Goal: Task Accomplishment & Management: Complete application form

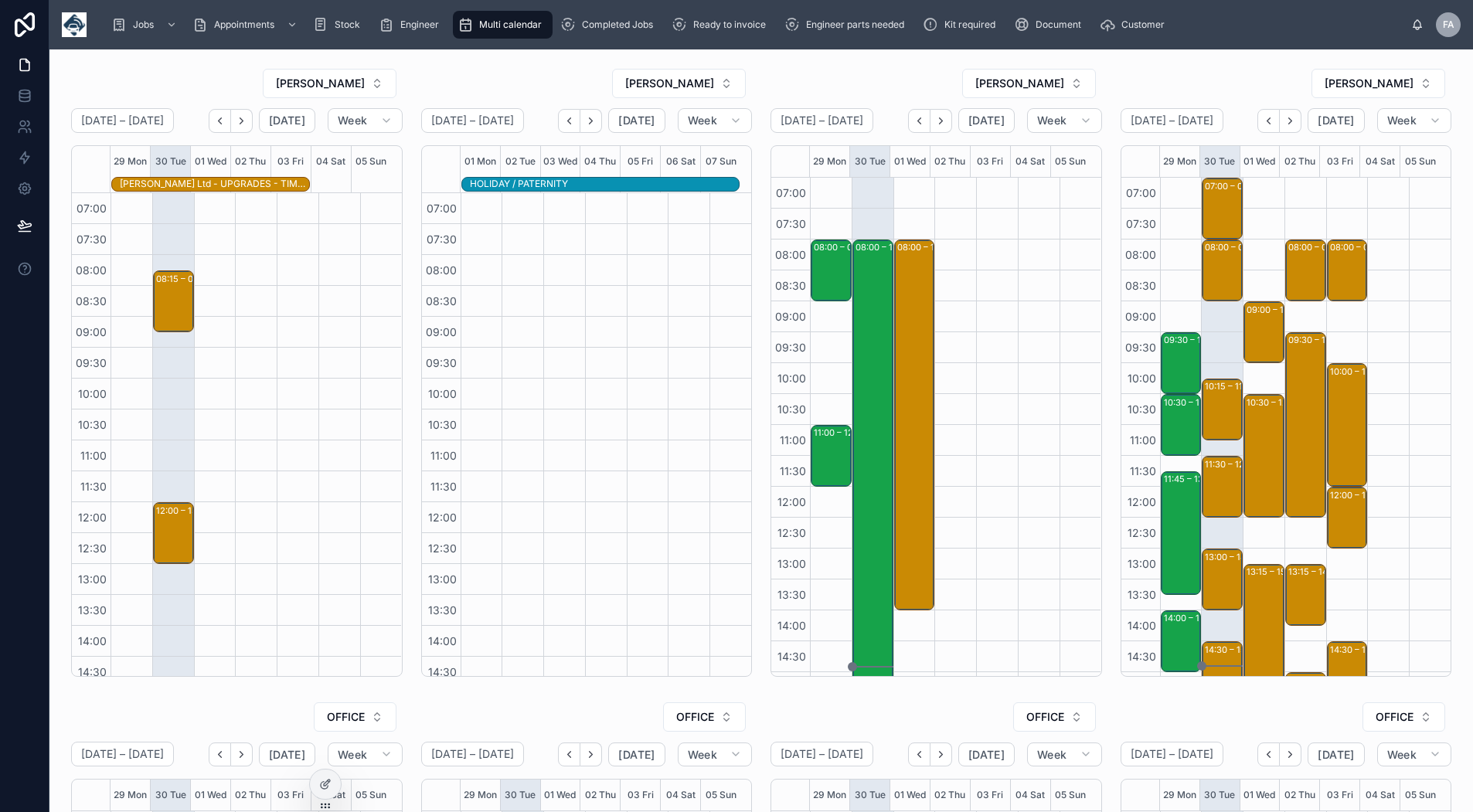
scroll to position [244, 0]
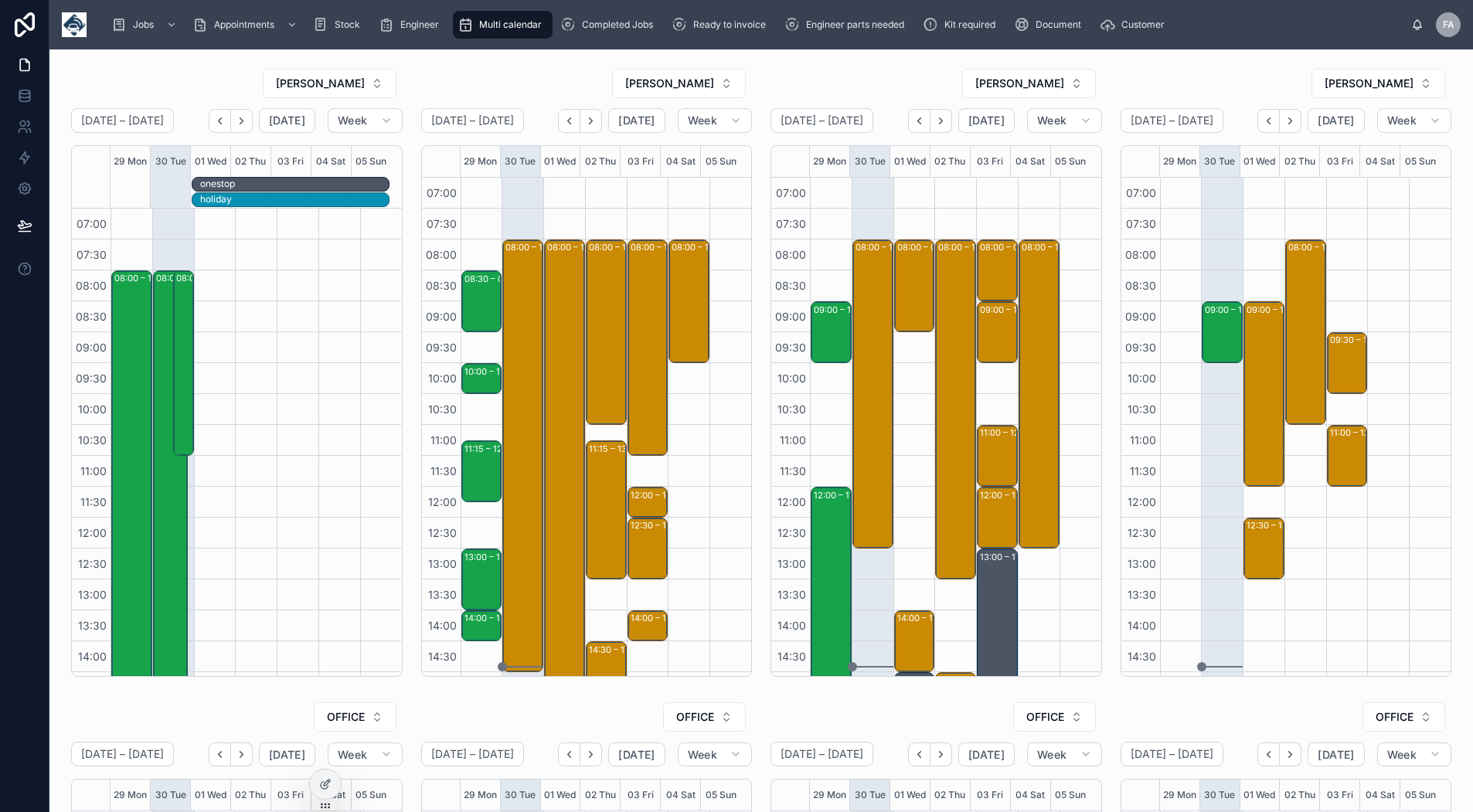
scroll to position [244, 0]
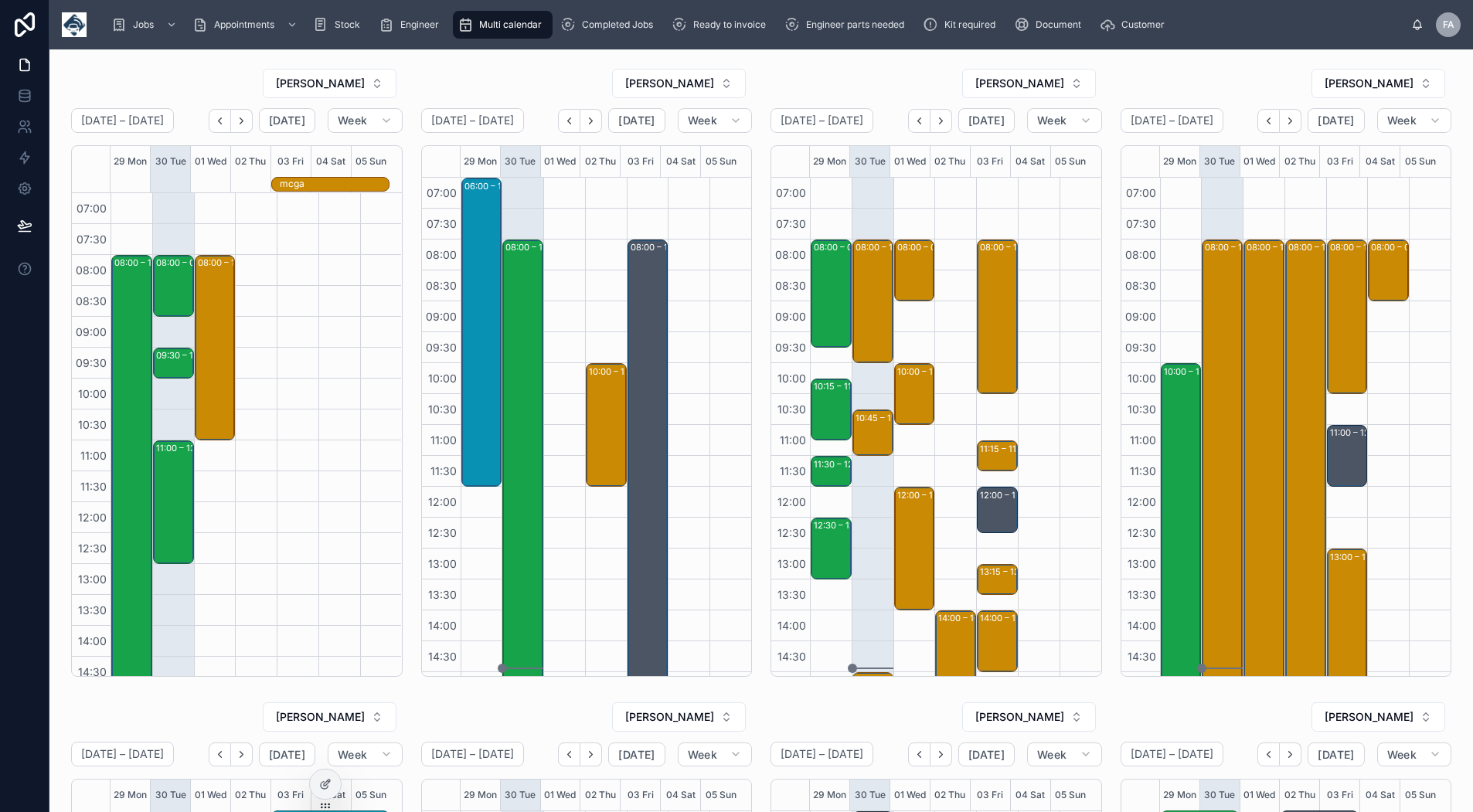
scroll to position [11, 0]
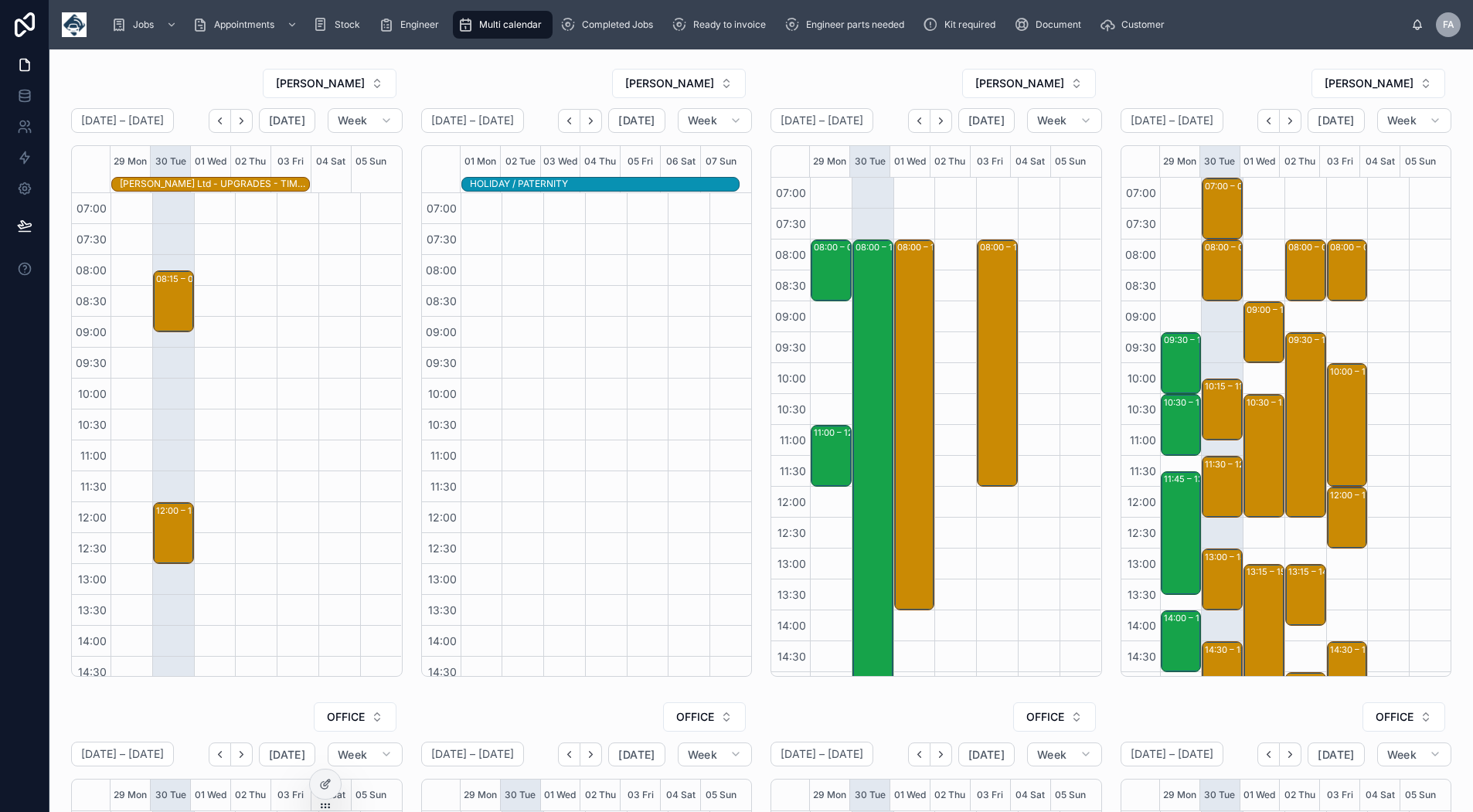
scroll to position [244, 0]
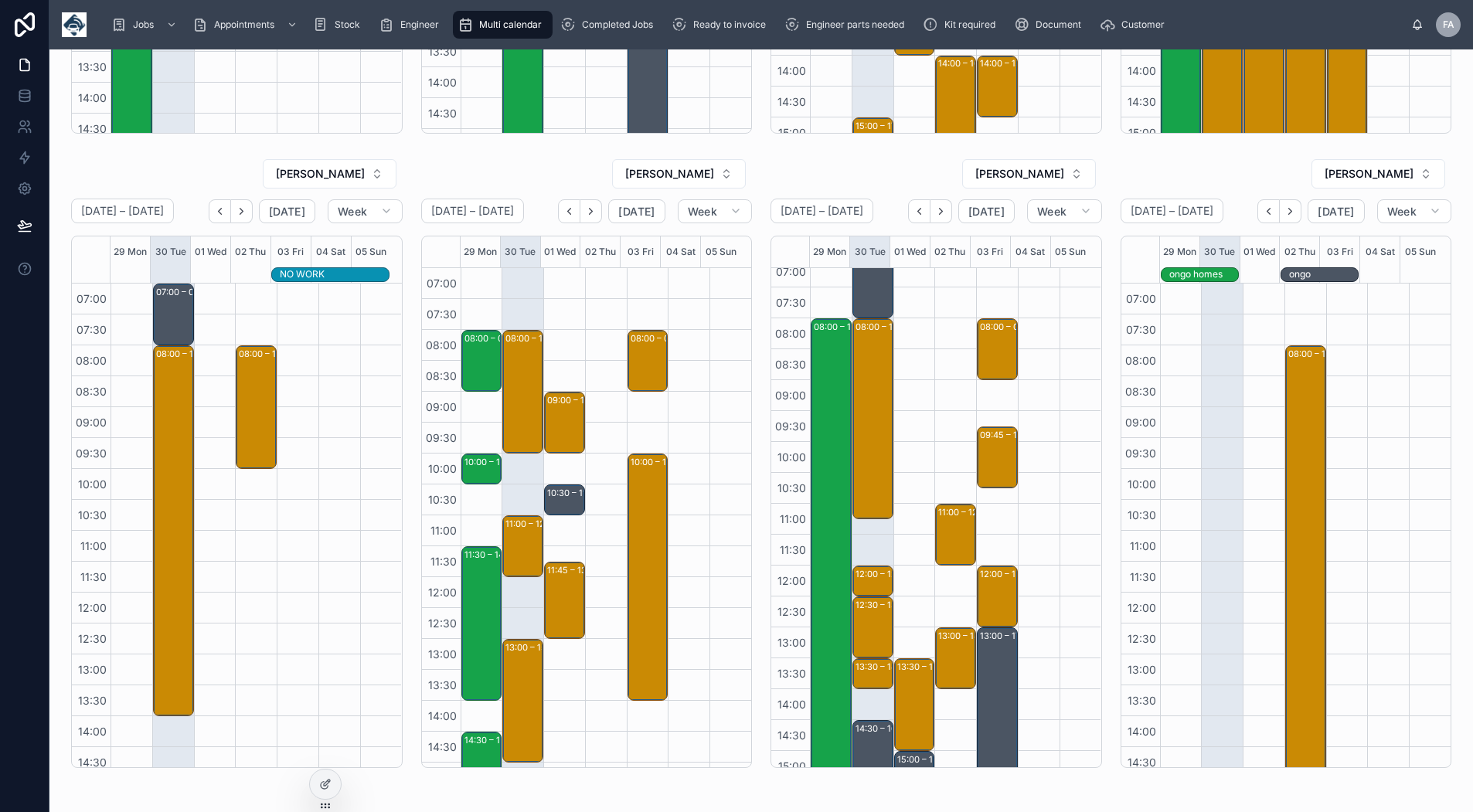
scroll to position [618, 0]
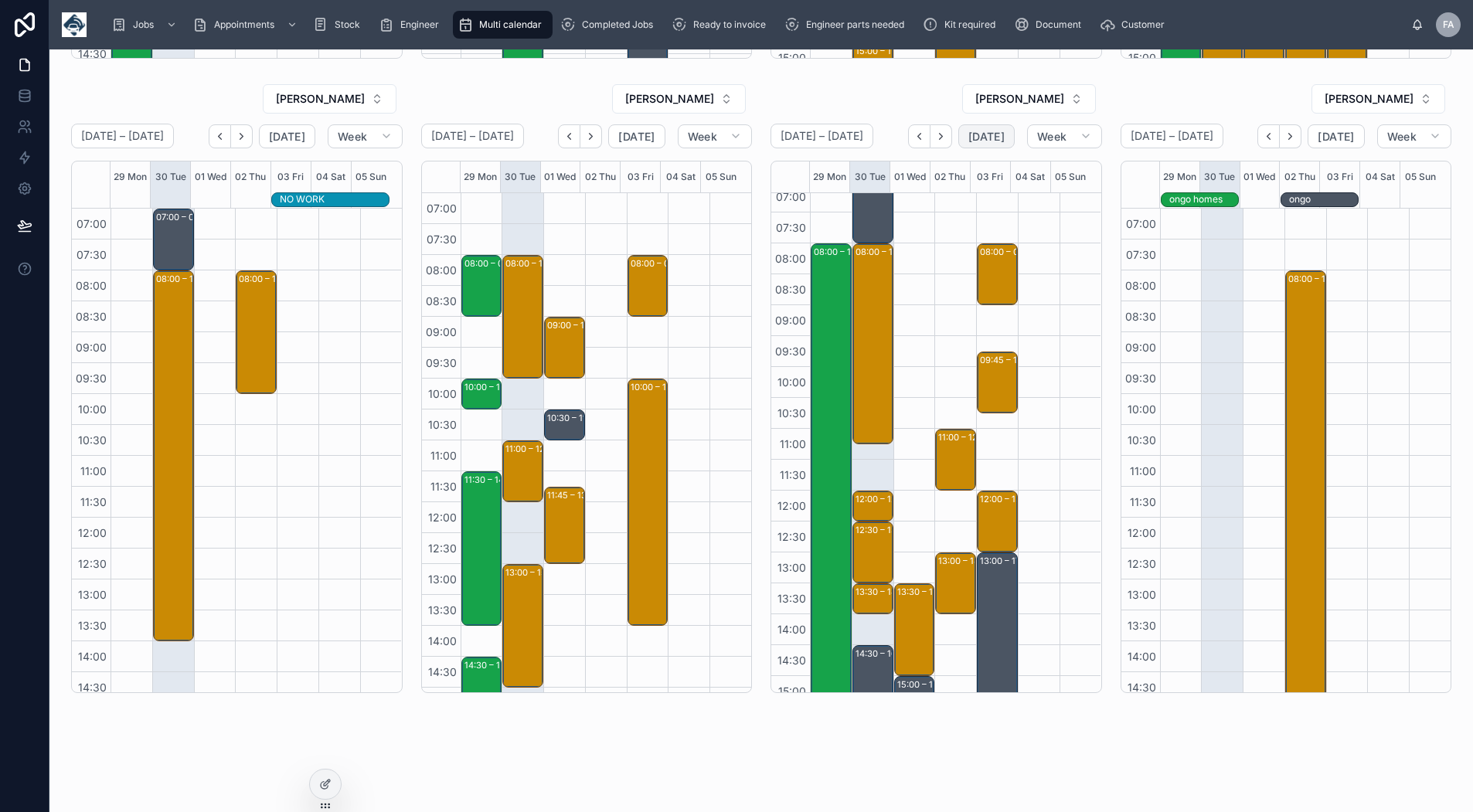
click at [969, 137] on span "[DATE]" at bounding box center [986, 137] width 36 height 14
click at [1080, 143] on button "Week" at bounding box center [1064, 136] width 74 height 25
click at [1049, 185] on button "Month" at bounding box center [1023, 175] width 111 height 28
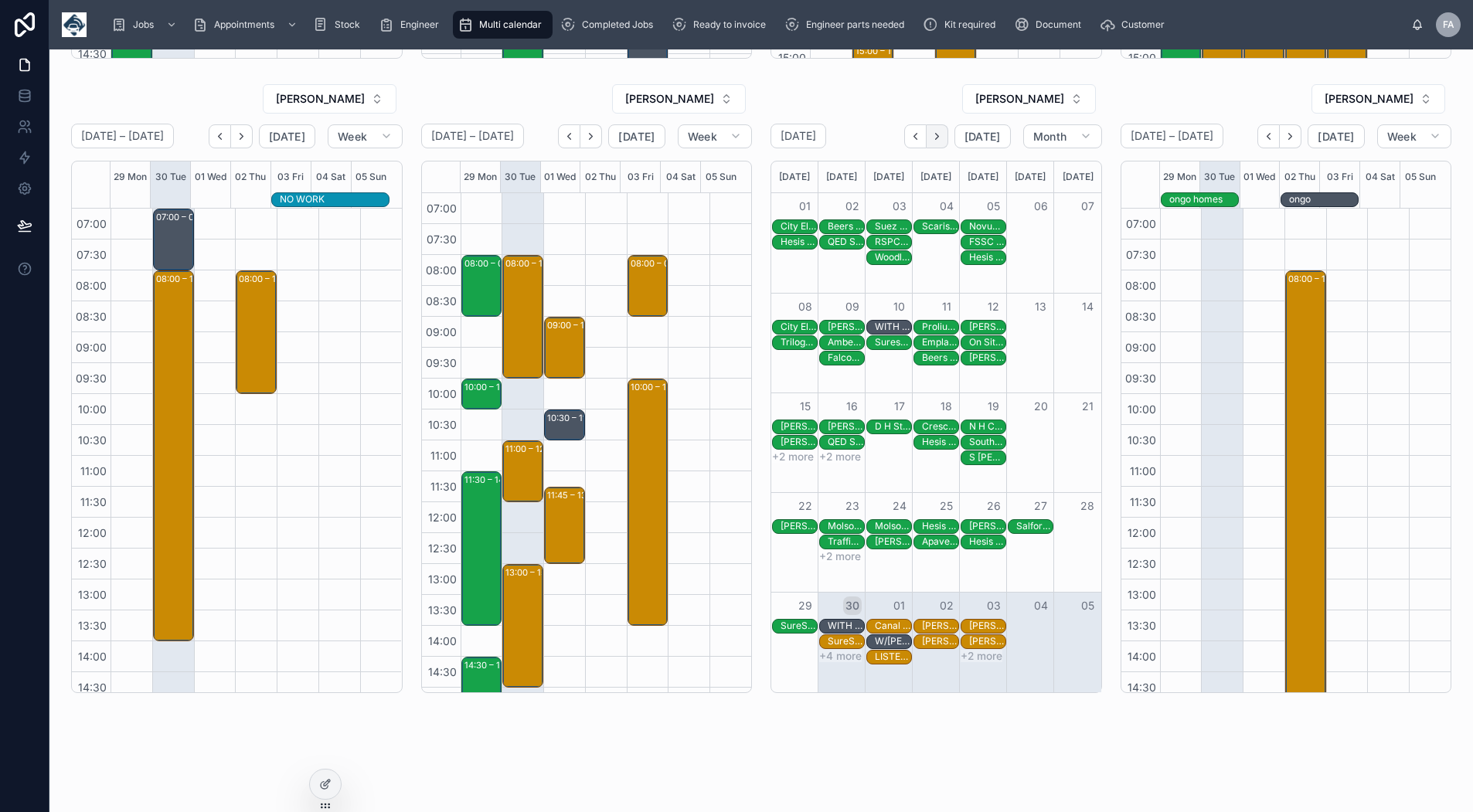
click at [934, 132] on icon "Next" at bounding box center [937, 135] width 11 height 11
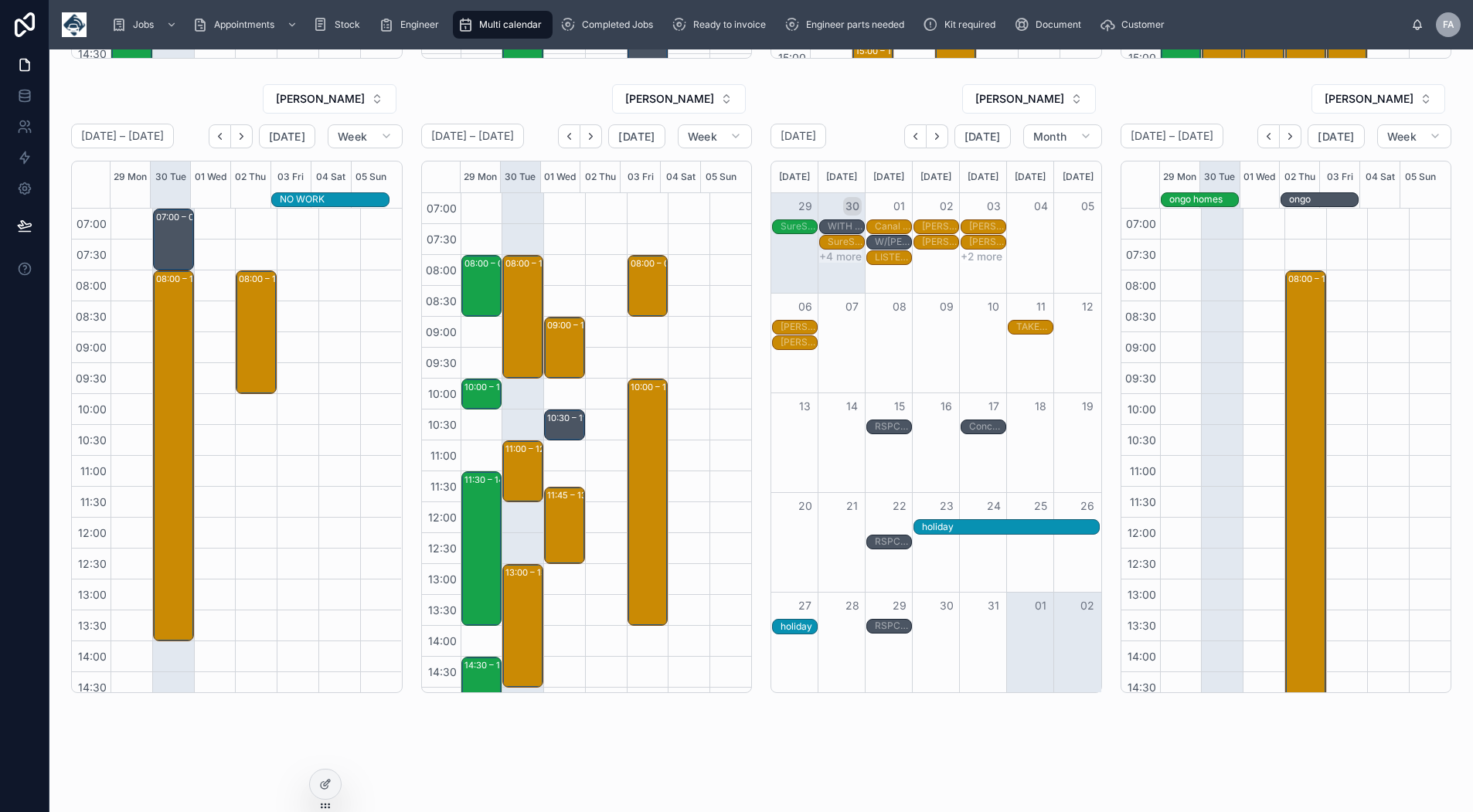
drag, startPoint x: 863, startPoint y: 524, endPoint x: 913, endPoint y: 520, distance: 50.2
click at [712, 303] on div at bounding box center [729, 564] width 41 height 742
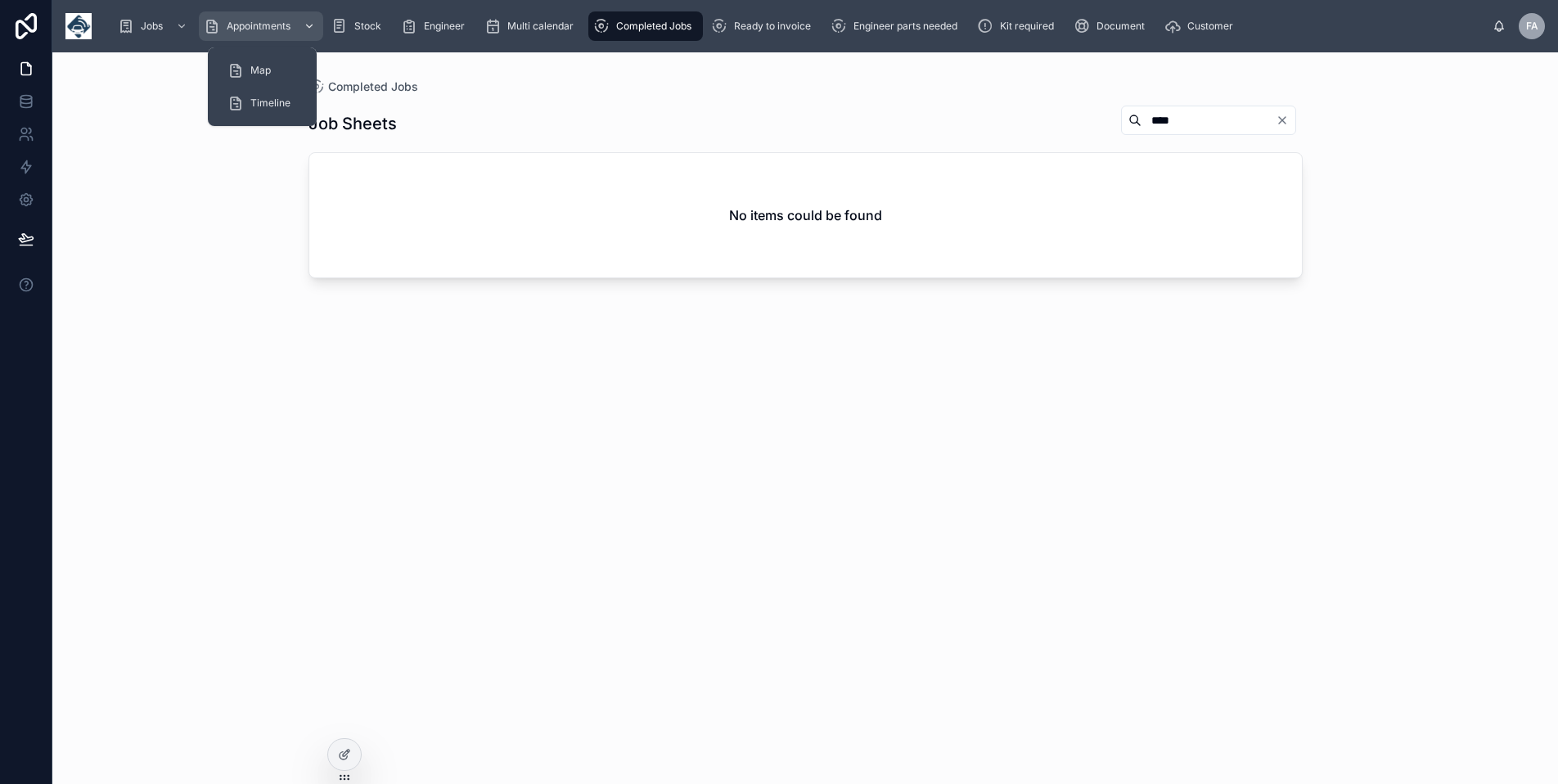
click at [283, 25] on span "Appointments" at bounding box center [258, 26] width 64 height 13
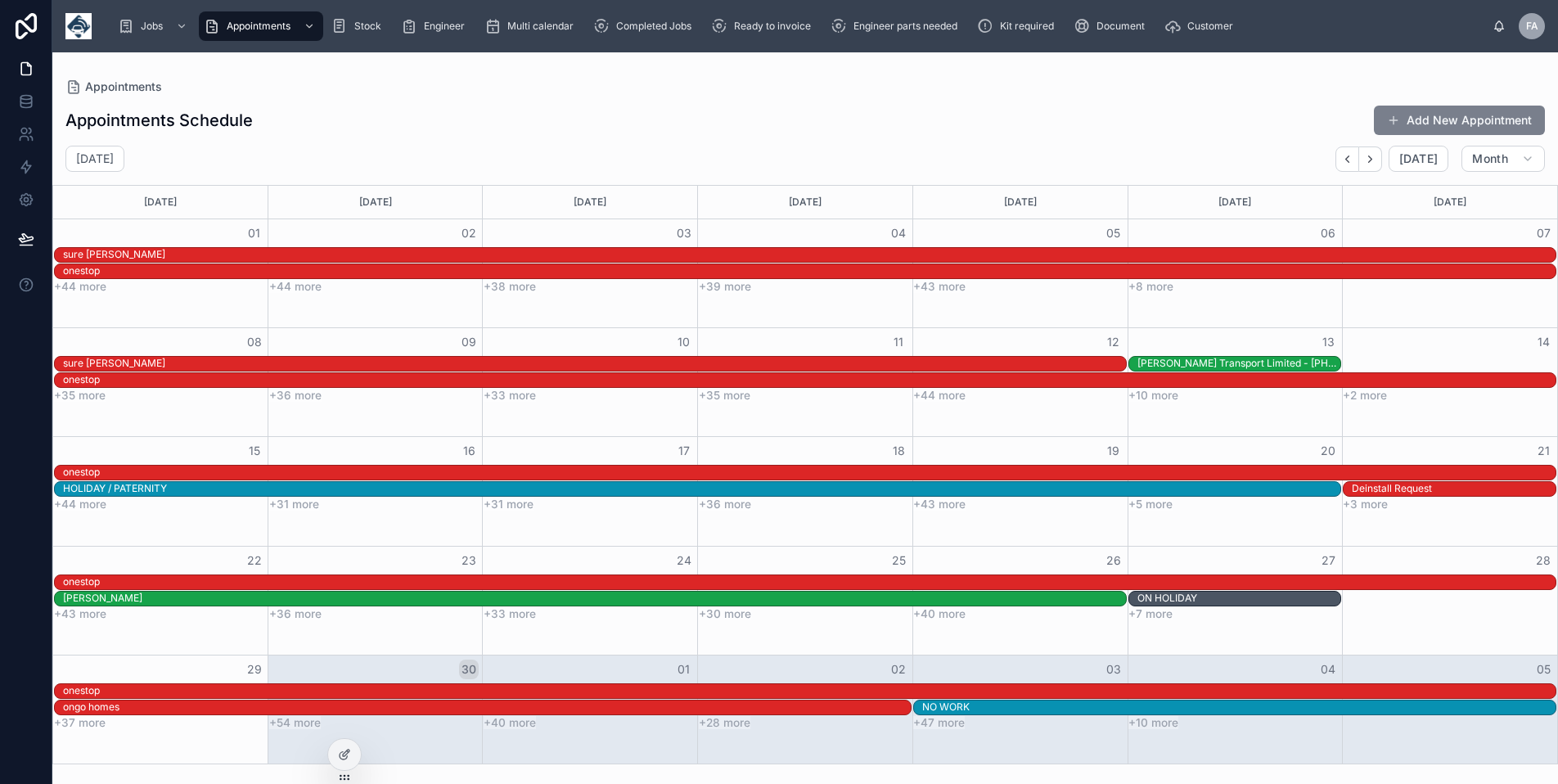
click at [1467, 124] on button "Add New Appointment" at bounding box center [1459, 120] width 171 height 30
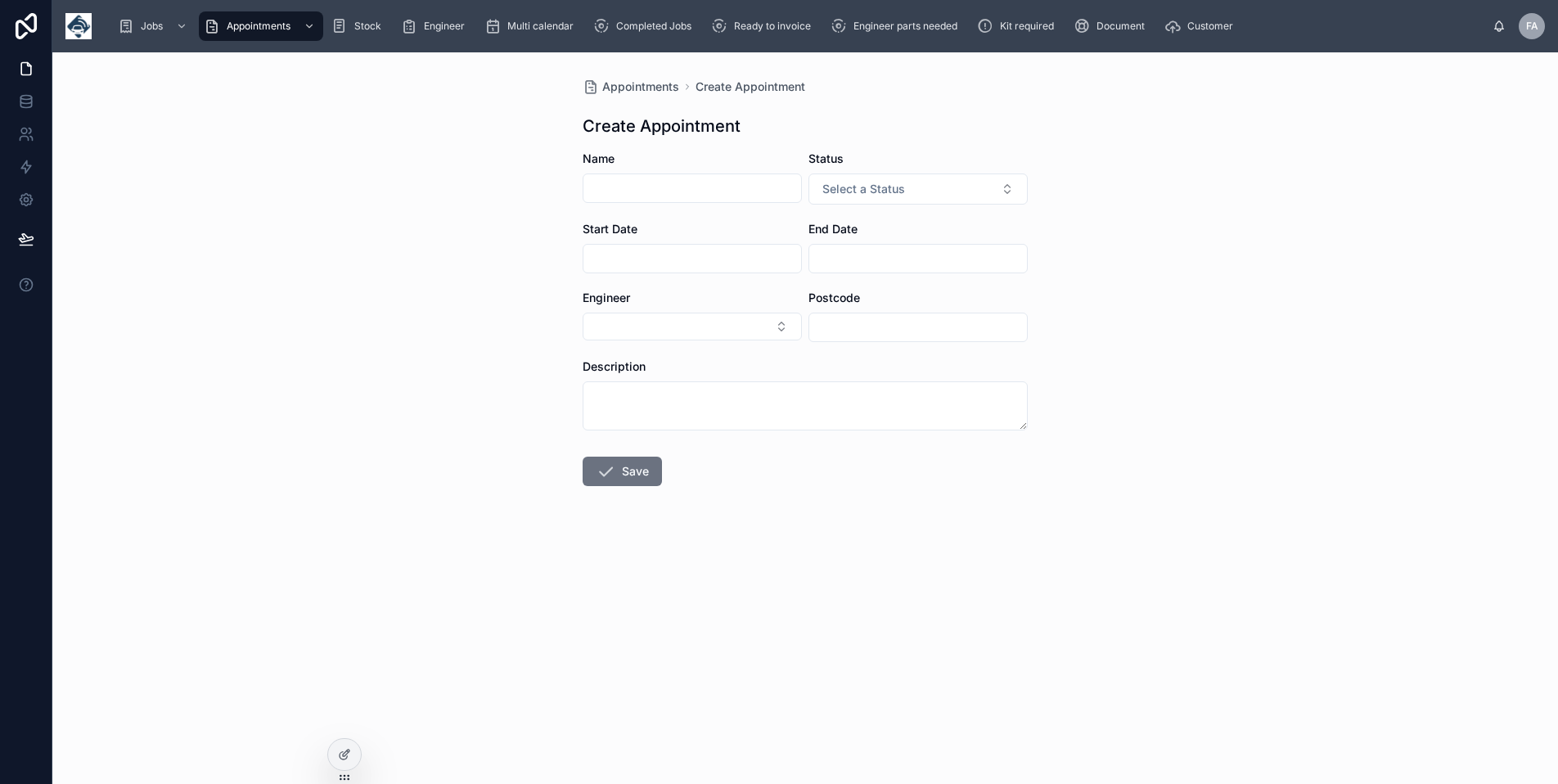
click at [628, 187] on input "text" at bounding box center [692, 188] width 218 height 23
type input "*******"
click at [836, 185] on span "Select a Status" at bounding box center [863, 189] width 83 height 17
click at [884, 273] on div "Holiday" at bounding box center [917, 278] width 211 height 24
click at [717, 250] on input "text" at bounding box center [692, 258] width 218 height 23
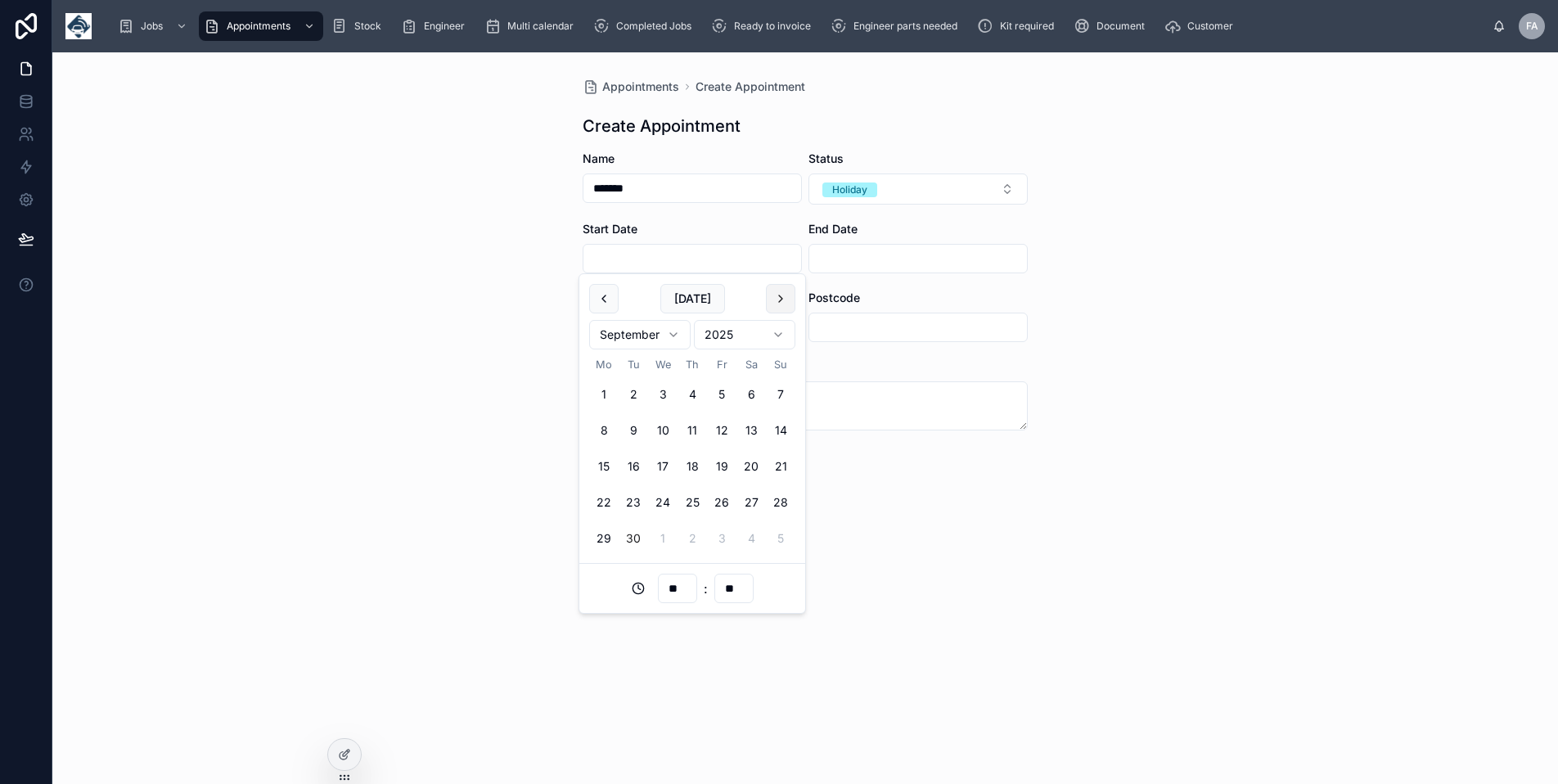
click at [779, 297] on button at bounding box center [780, 299] width 30 height 30
click at [666, 501] on button "22" at bounding box center [663, 503] width 30 height 30
type input "**********"
click at [905, 252] on input "text" at bounding box center [918, 258] width 218 height 23
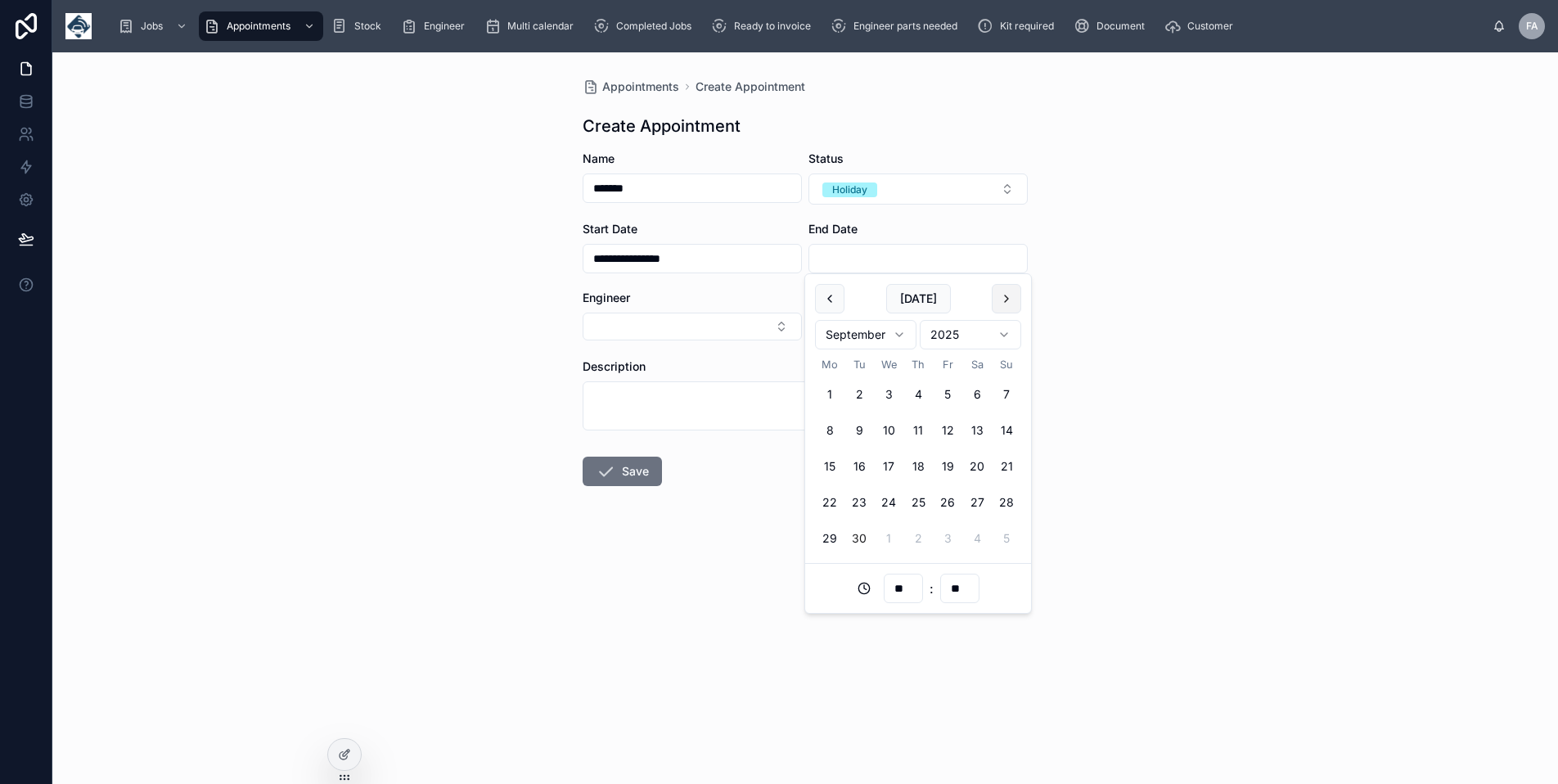
click at [1005, 294] on button at bounding box center [1007, 299] width 30 height 30
click at [823, 534] on button "27" at bounding box center [830, 538] width 30 height 30
type input "**********"
click at [719, 317] on button "Select Button" at bounding box center [691, 327] width 219 height 28
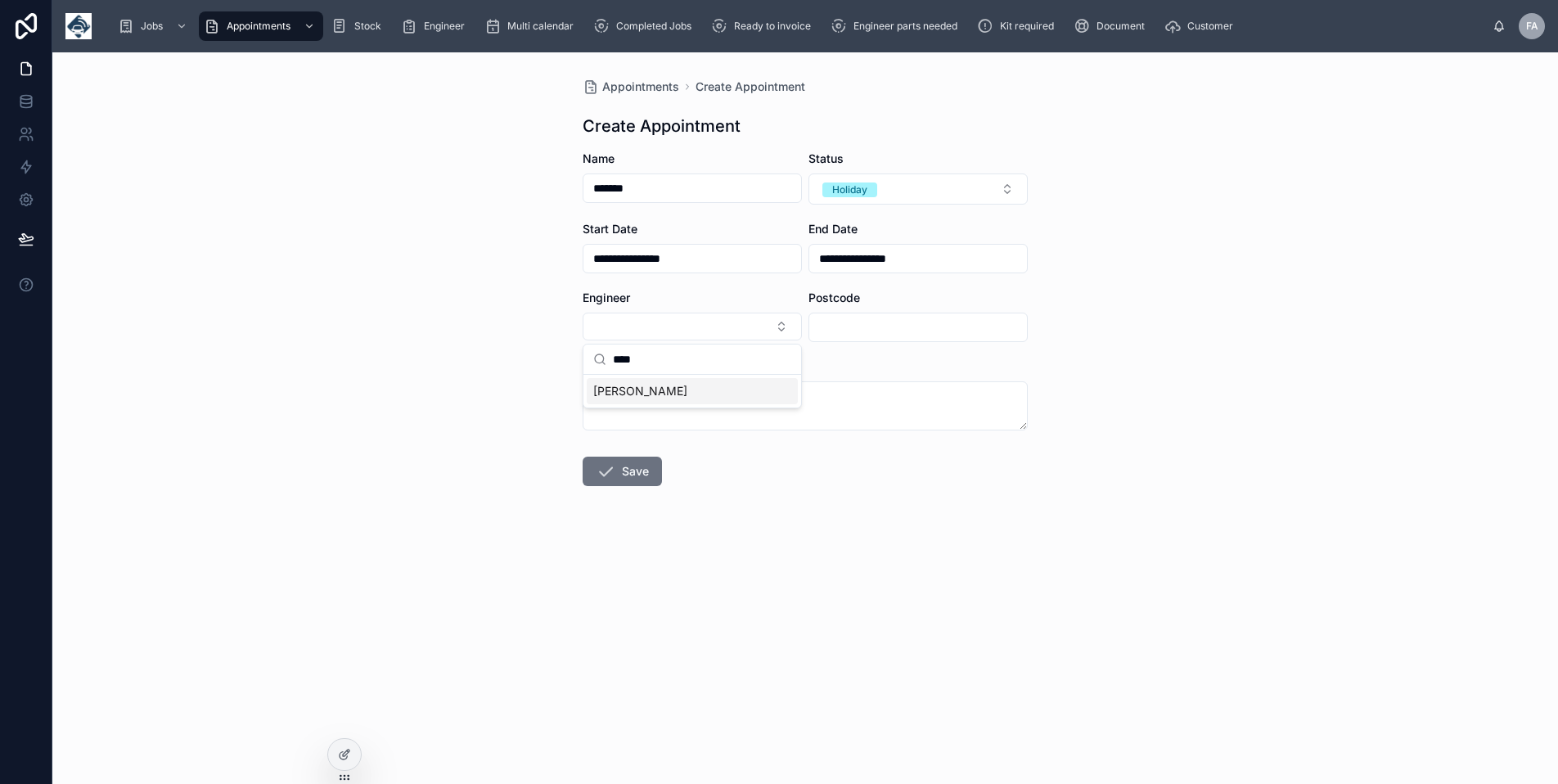
type input "****"
click at [700, 387] on div "[PERSON_NAME]" at bounding box center [692, 391] width 211 height 26
click at [643, 473] on button "Save" at bounding box center [621, 473] width 79 height 30
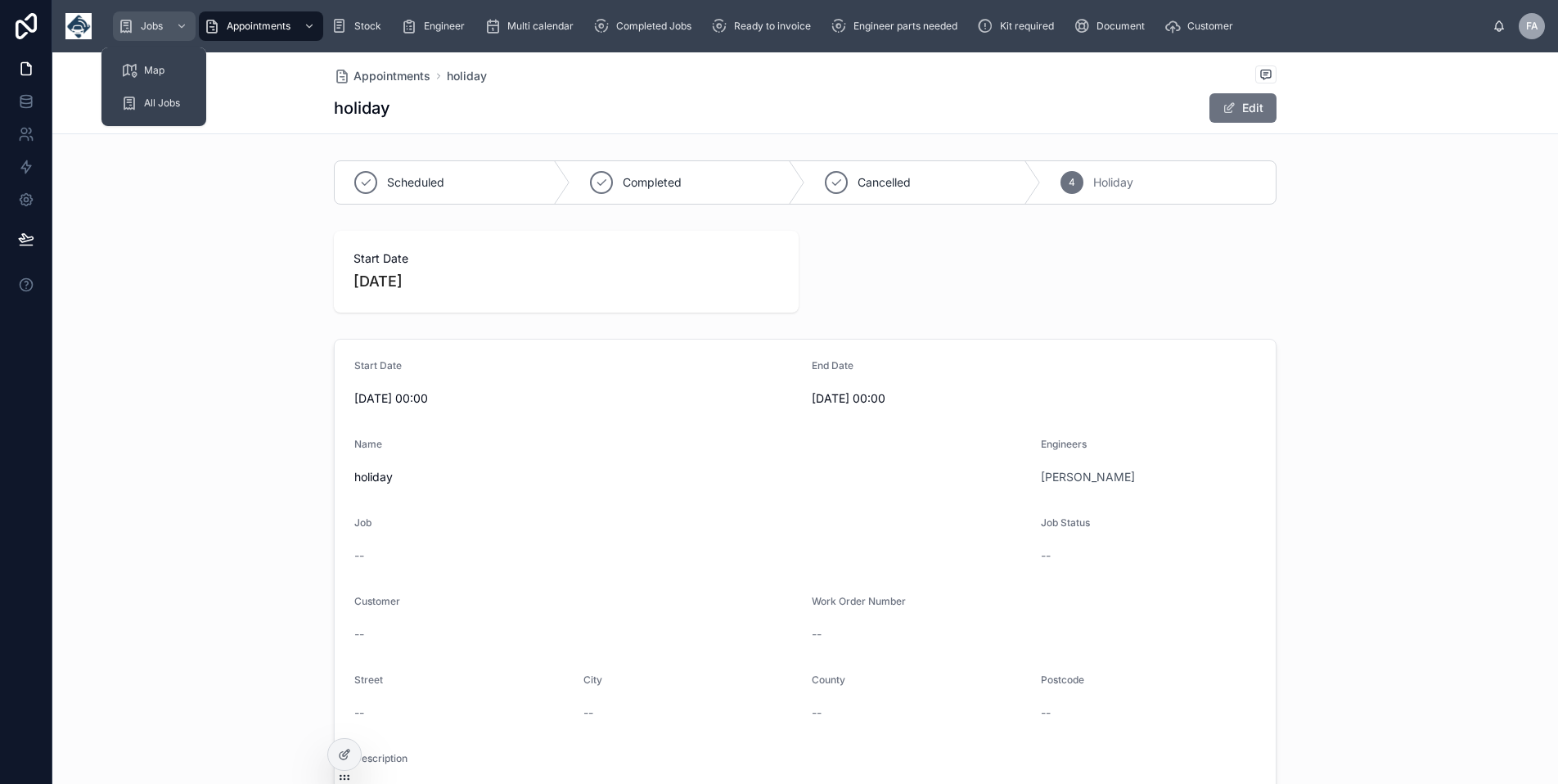
drag, startPoint x: 139, startPoint y: 30, endPoint x: 8, endPoint y: 41, distance: 131.5
click at [139, 30] on div "Jobs" at bounding box center [154, 26] width 73 height 26
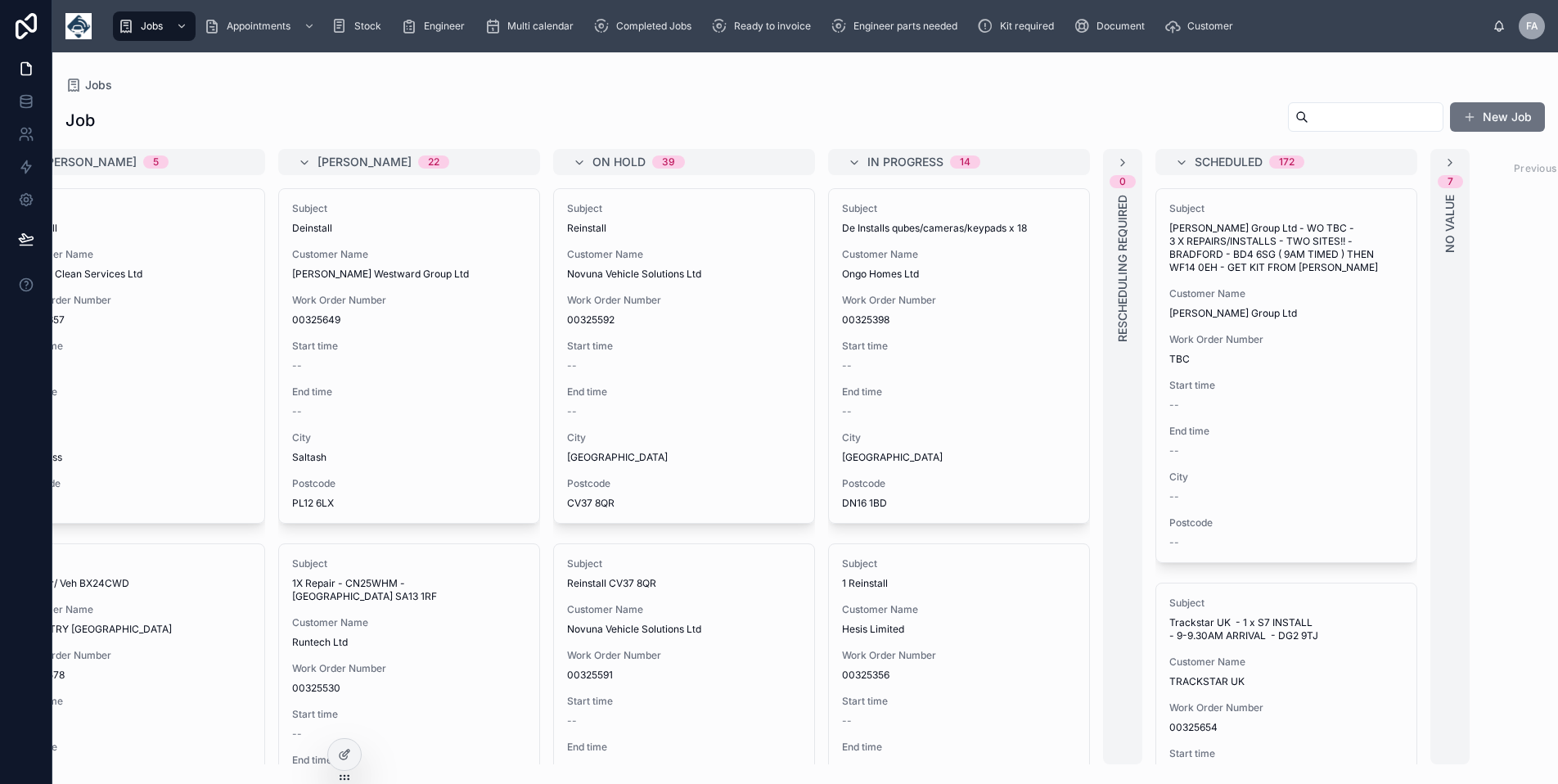
scroll to position [0, 889]
